Goal: Navigation & Orientation: Find specific page/section

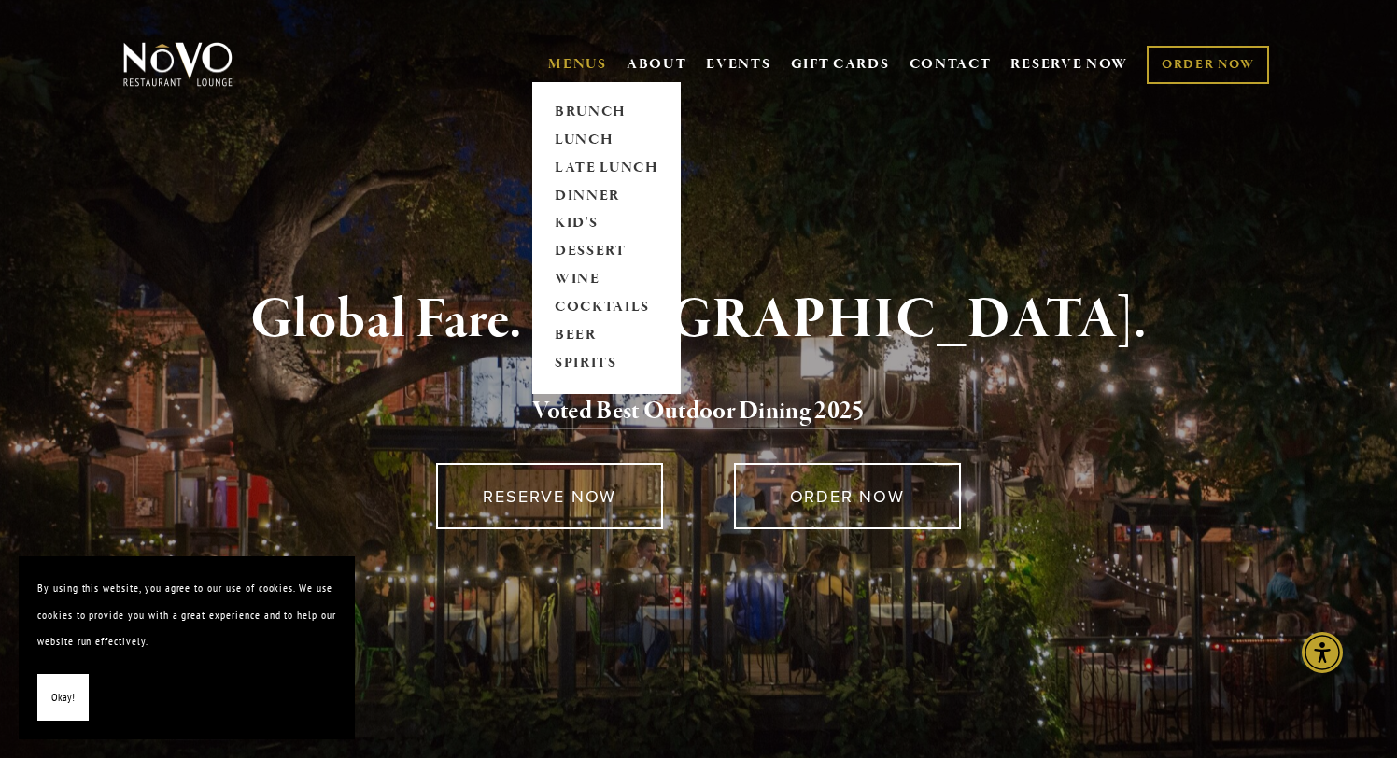
click at [573, 59] on link "MENUS" at bounding box center [577, 64] width 59 height 19
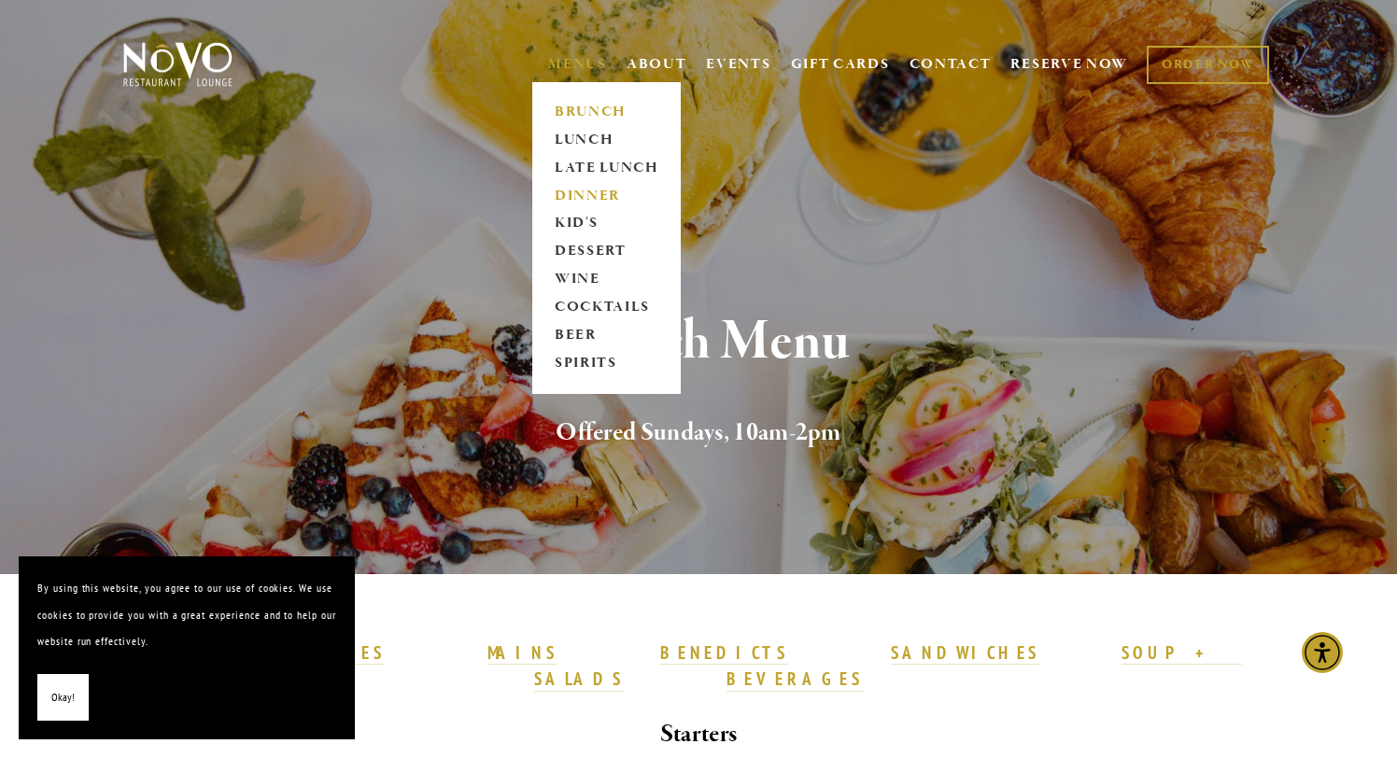
click at [567, 193] on link "DINNER" at bounding box center [606, 196] width 117 height 28
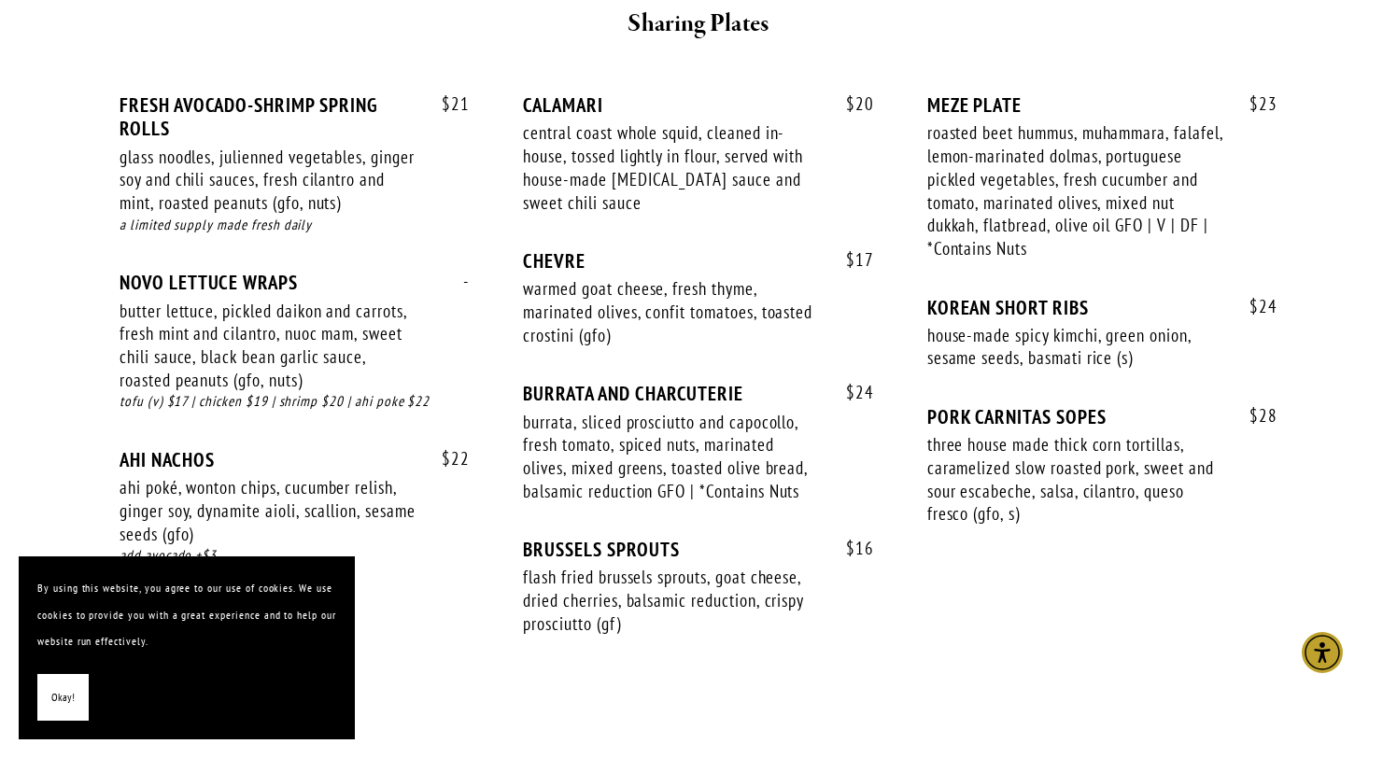
scroll to position [1482, 0]
